Goal: Transaction & Acquisition: Purchase product/service

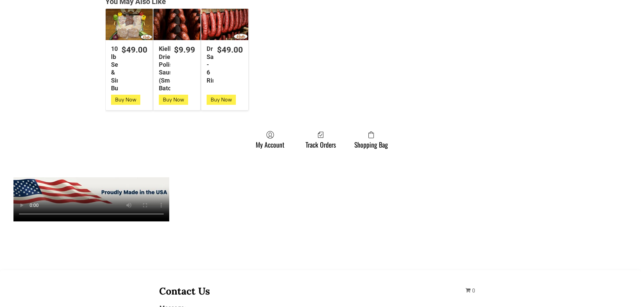
scroll to position [404, 0]
